Goal: Task Accomplishment & Management: Manage account settings

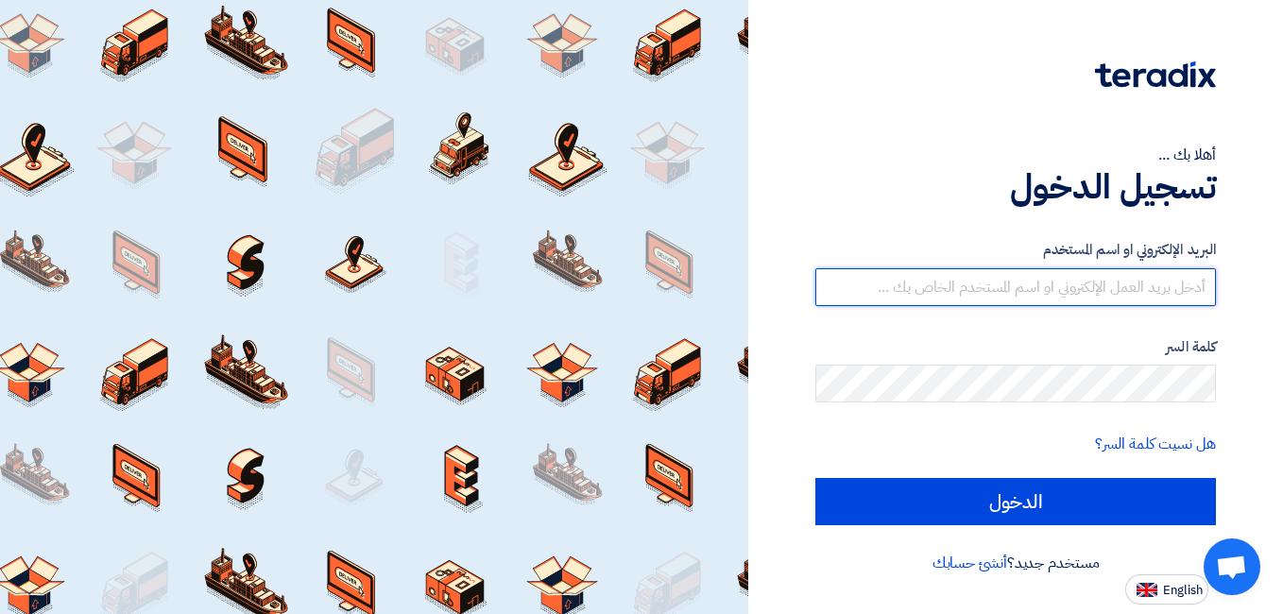
type input "ahmed.abuelazm@wadigroup.com.eg"
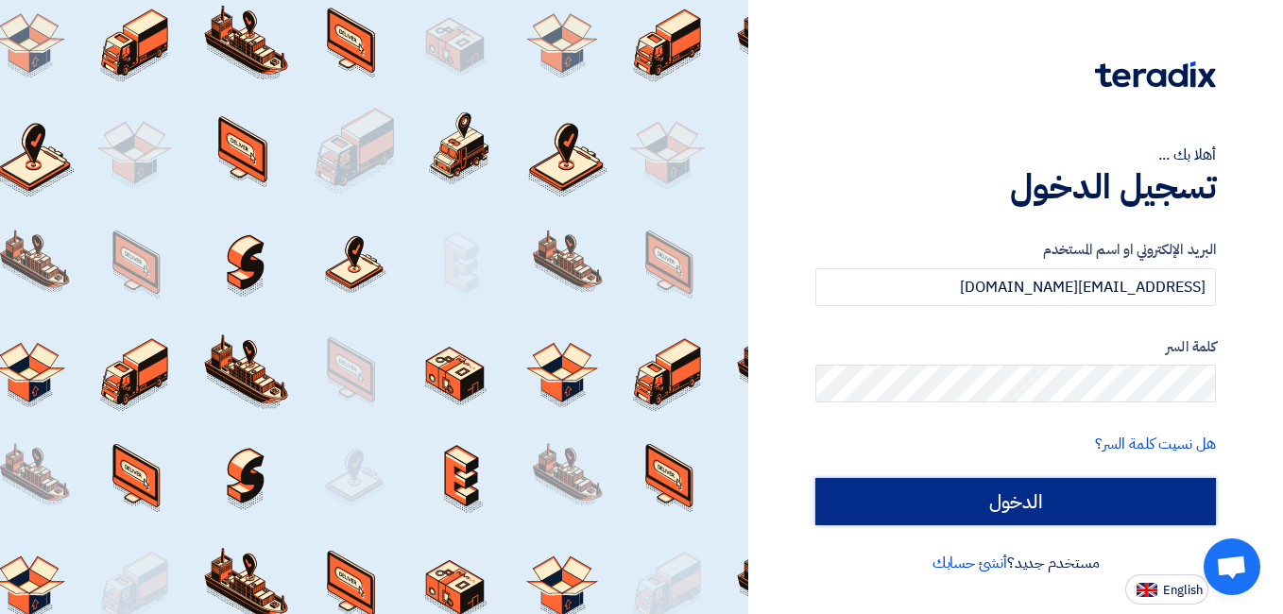
click at [1071, 494] on input "الدخول" at bounding box center [1015, 501] width 401 height 47
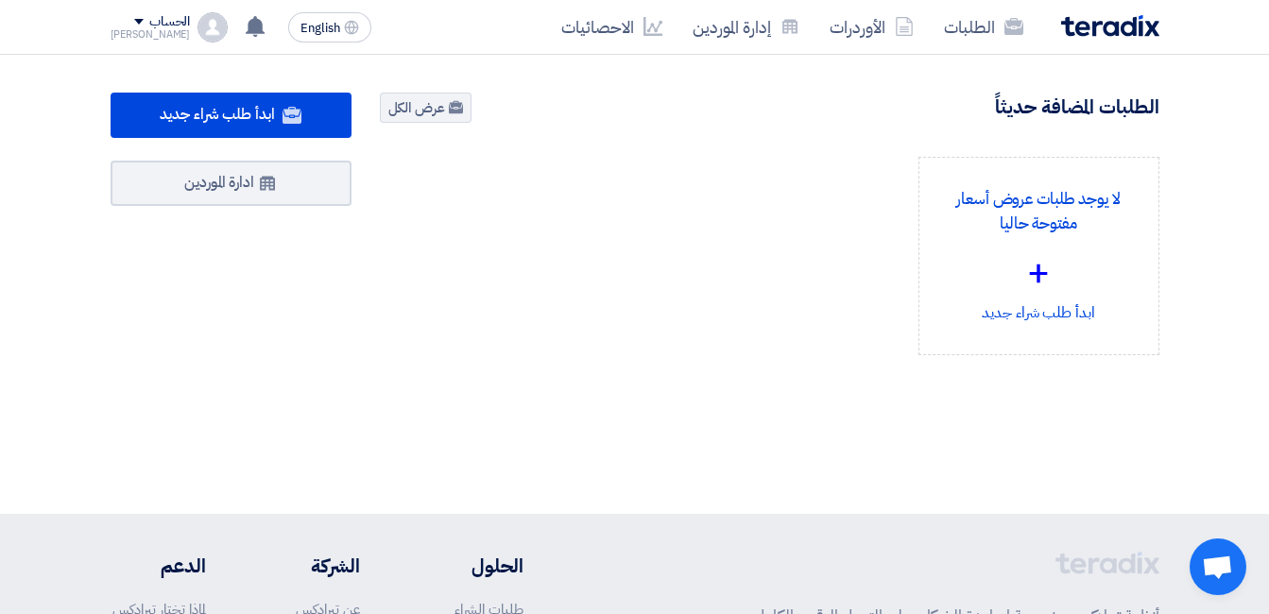
click at [1088, 21] on img at bounding box center [1110, 26] width 98 height 22
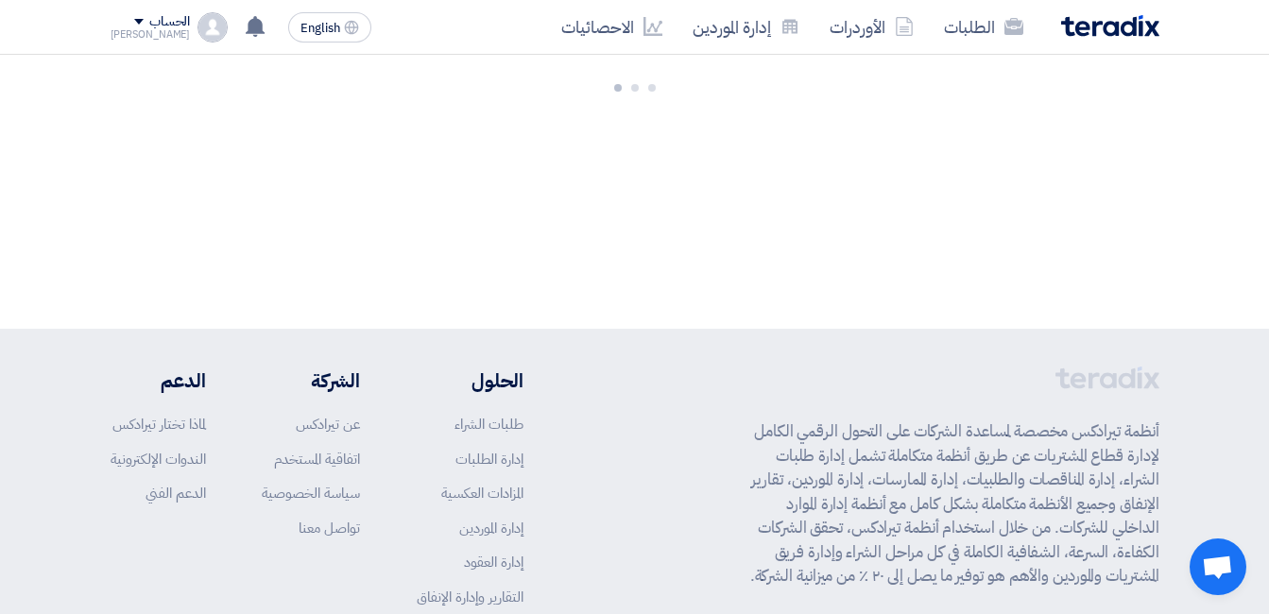
click at [1129, 37] on div "الطلبات الأوردرات إدارة الموردين الاحصائيات" at bounding box center [844, 27] width 629 height 44
click at [1110, 29] on img at bounding box center [1110, 26] width 98 height 22
